Goal: Information Seeking & Learning: Learn about a topic

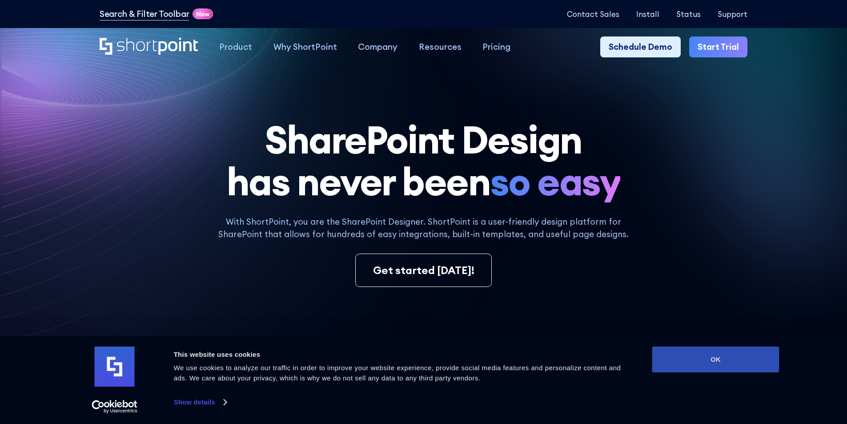
click at [738, 357] on button "OK" at bounding box center [715, 359] width 127 height 26
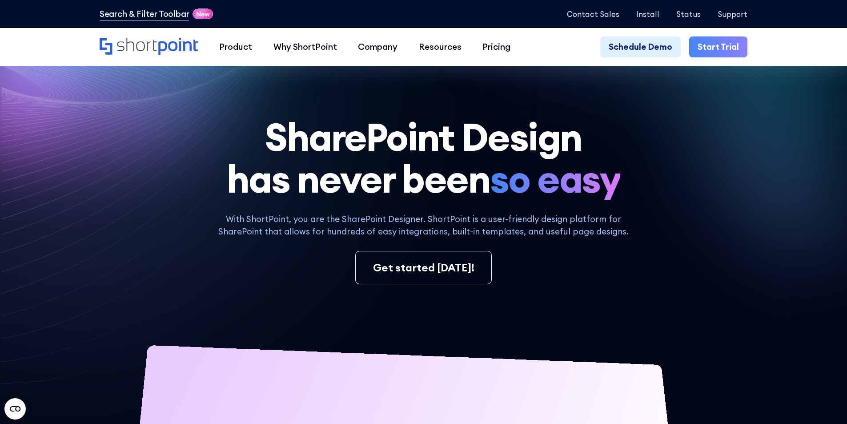
scroll to position [89, 0]
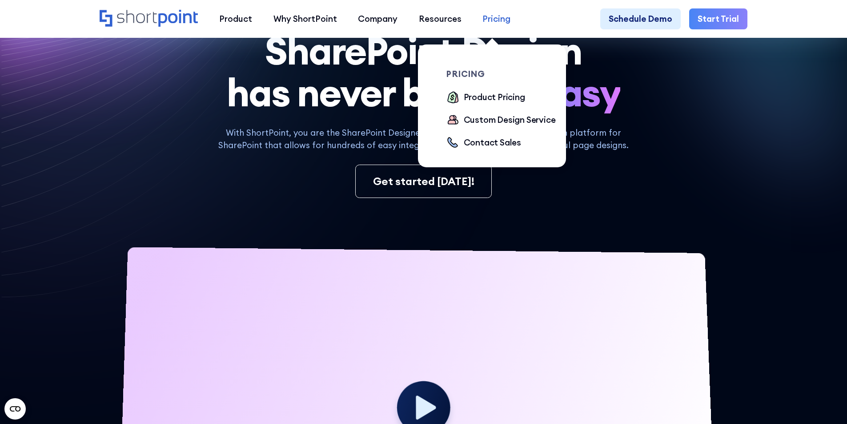
click at [476, 19] on link "Pricing" at bounding box center [496, 18] width 49 height 21
click at [499, 100] on div "Product Pricing" at bounding box center [494, 97] width 61 height 13
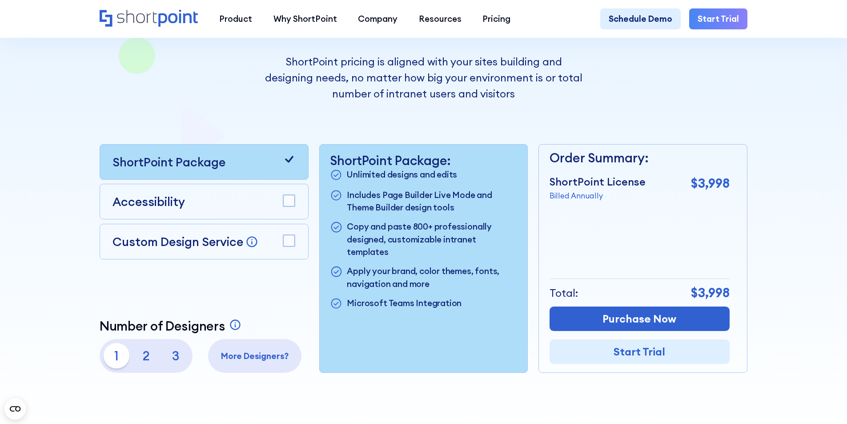
scroll to position [267, 0]
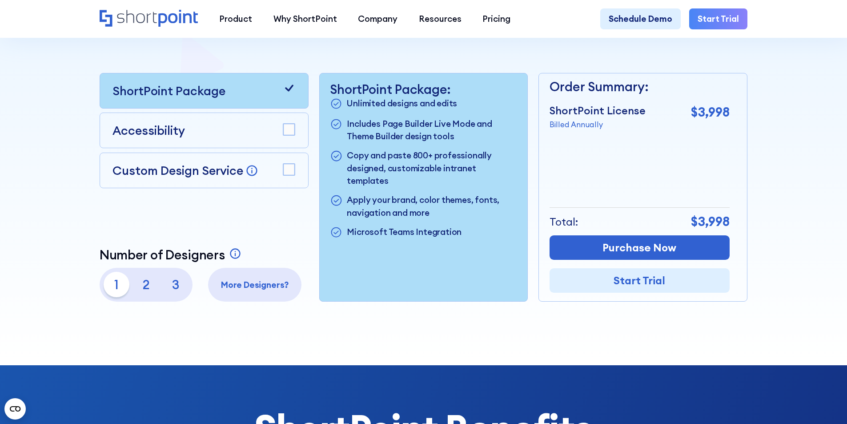
click at [287, 87] on icon at bounding box center [289, 88] width 13 height 13
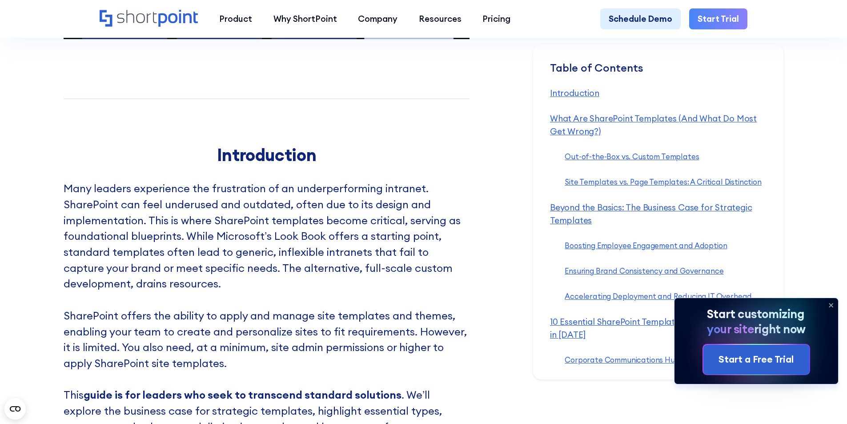
scroll to position [845, 0]
